Goal: Task Accomplishment & Management: Manage account settings

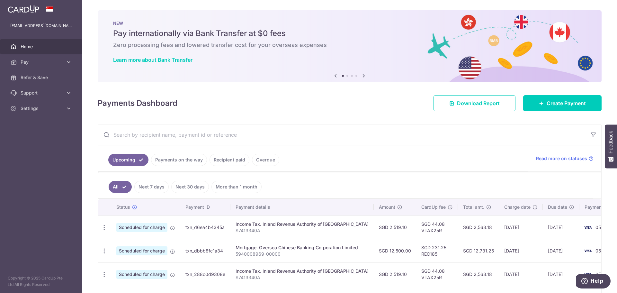
click at [267, 159] on link "Overdue" at bounding box center [265, 160] width 27 height 12
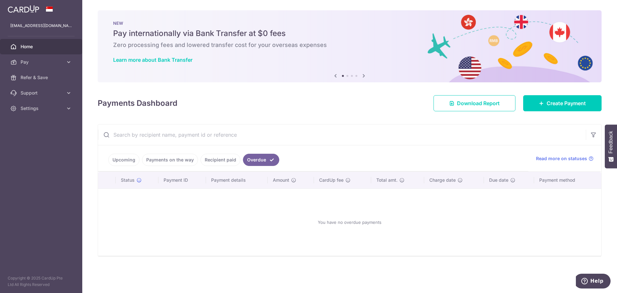
click at [219, 160] on link "Recipient paid" at bounding box center [221, 160] width 40 height 12
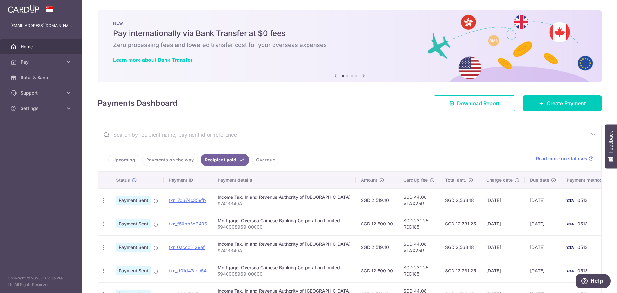
click at [184, 159] on link "Payments on the way" at bounding box center [170, 160] width 56 height 12
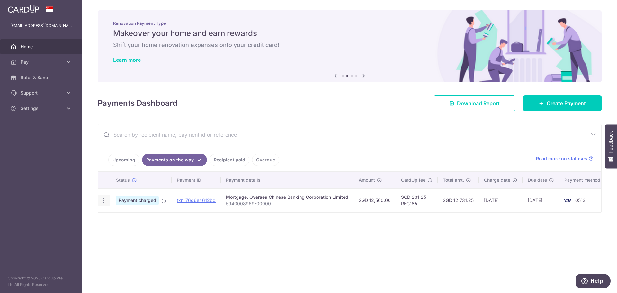
click at [106, 201] on icon "button" at bounding box center [104, 200] width 7 height 7
click at [133, 163] on link "Upcoming" at bounding box center [123, 160] width 31 height 12
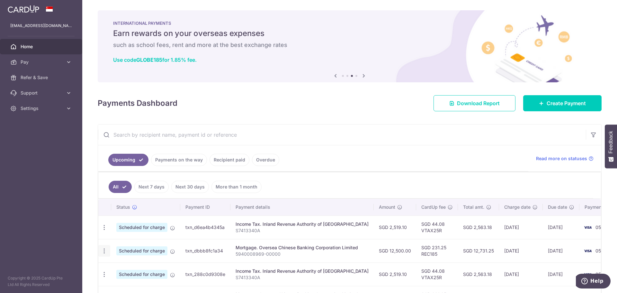
click at [105, 255] on div "Update payment Cancel payment" at bounding box center [104, 251] width 12 height 12
click at [105, 231] on icon "button" at bounding box center [104, 227] width 7 height 7
click at [148, 267] on span "Update payment" at bounding box center [139, 269] width 44 height 8
radio input "true"
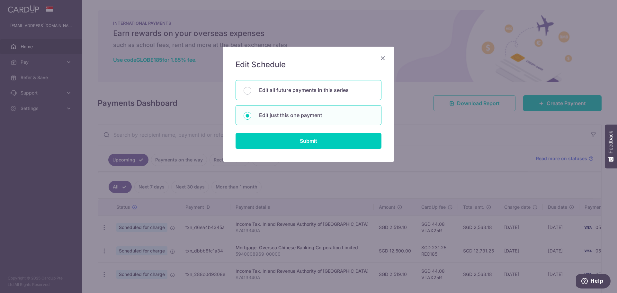
click at [331, 90] on p "Edit all future payments in this series" at bounding box center [316, 90] width 114 height 8
click at [251, 90] on input "Edit all future payments in this series" at bounding box center [248, 91] width 8 height 8
radio input "true"
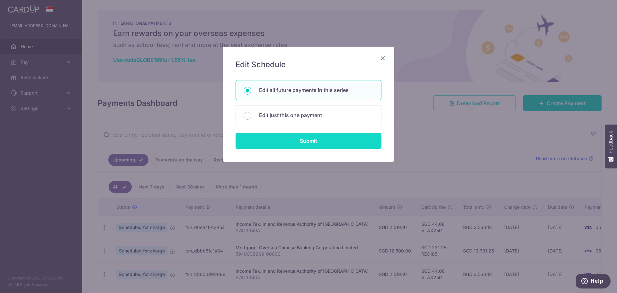
click at [339, 142] on input "Submit" at bounding box center [309, 141] width 146 height 16
radio input "true"
type input "12,500.00"
type input "5940008969-00000"
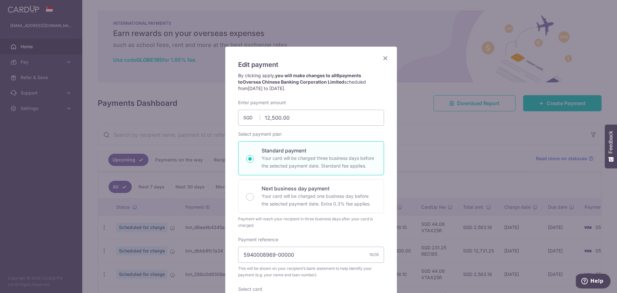
drag, startPoint x: 338, startPoint y: 66, endPoint x: 345, endPoint y: 11, distance: 54.9
click at [345, 11] on div "Edit payment By clicking apply, you will make changes to all 6 payments to Over…" at bounding box center [308, 146] width 617 height 293
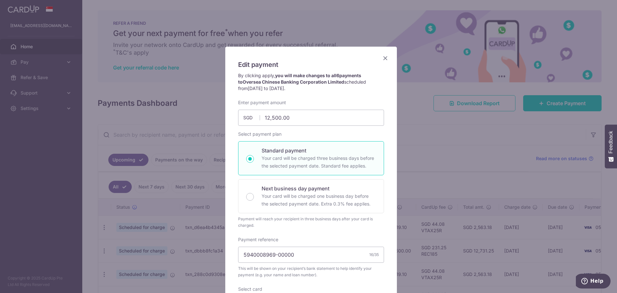
click at [382, 59] on icon "Close" at bounding box center [386, 58] width 8 height 8
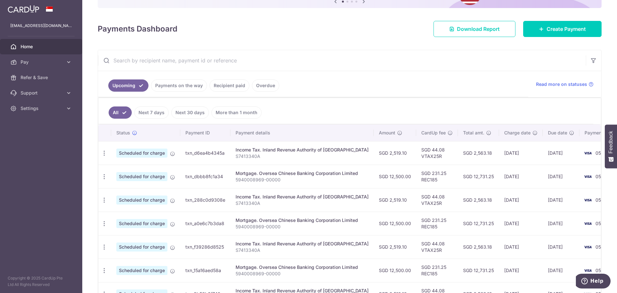
scroll to position [113, 0]
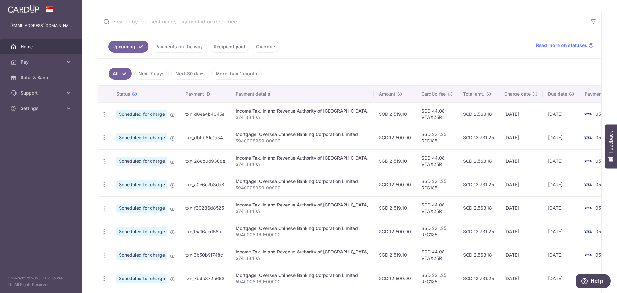
click at [176, 49] on link "Payments on the way" at bounding box center [179, 47] width 56 height 12
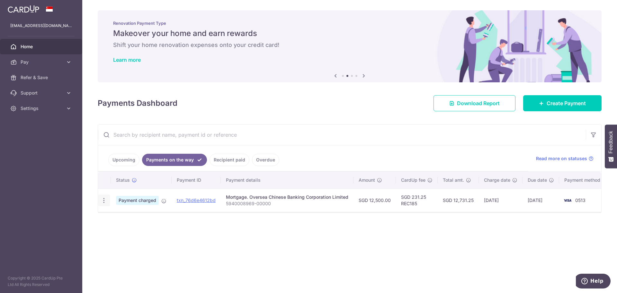
click at [106, 199] on div "PDF Receipt" at bounding box center [104, 201] width 12 height 12
click at [104, 200] on icon "button" at bounding box center [104, 200] width 7 height 7
click at [48, 90] on span "Support" at bounding box center [42, 93] width 42 height 6
click at [36, 121] on span "Contact Us" at bounding box center [42, 124] width 42 height 6
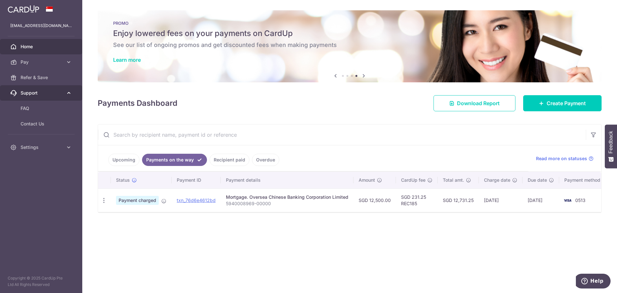
click at [57, 91] on span "Support" at bounding box center [42, 93] width 42 height 6
click at [57, 90] on span "Support" at bounding box center [42, 93] width 42 height 6
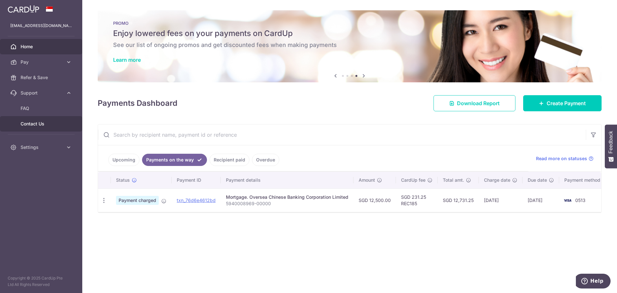
click at [48, 121] on span "Contact Us" at bounding box center [42, 124] width 42 height 6
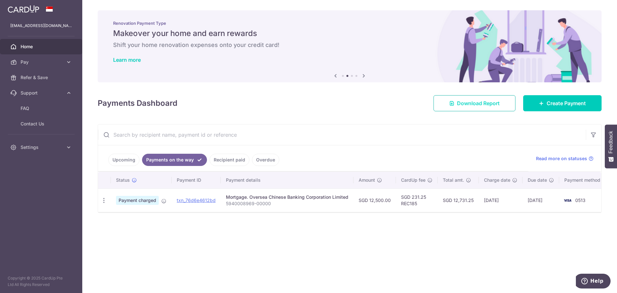
click at [460, 102] on span "Download Report" at bounding box center [478, 103] width 43 height 8
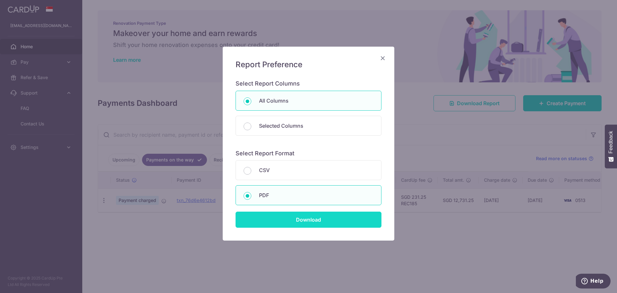
click at [293, 221] on input "Download" at bounding box center [309, 220] width 146 height 16
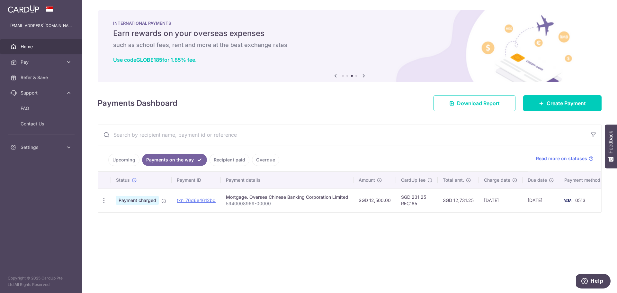
click at [266, 130] on input "text" at bounding box center [342, 134] width 488 height 21
